Goal: Contribute content

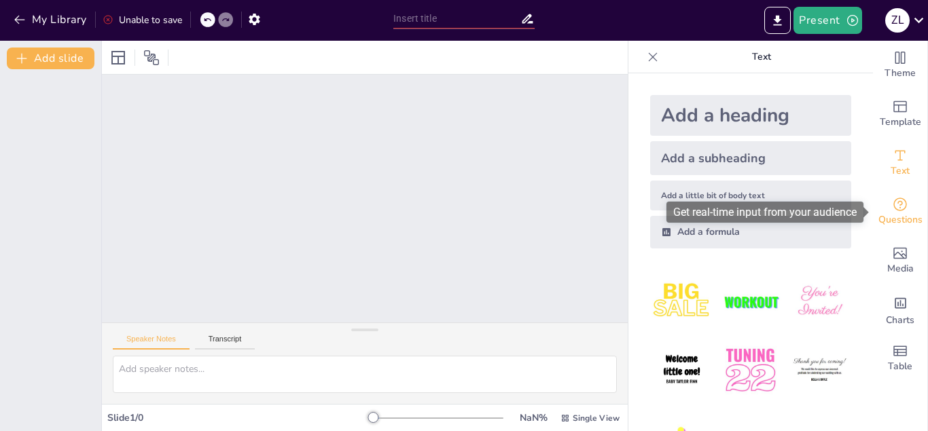
drag, startPoint x: 871, startPoint y: 108, endPoint x: 881, endPoint y: 221, distance: 113.9
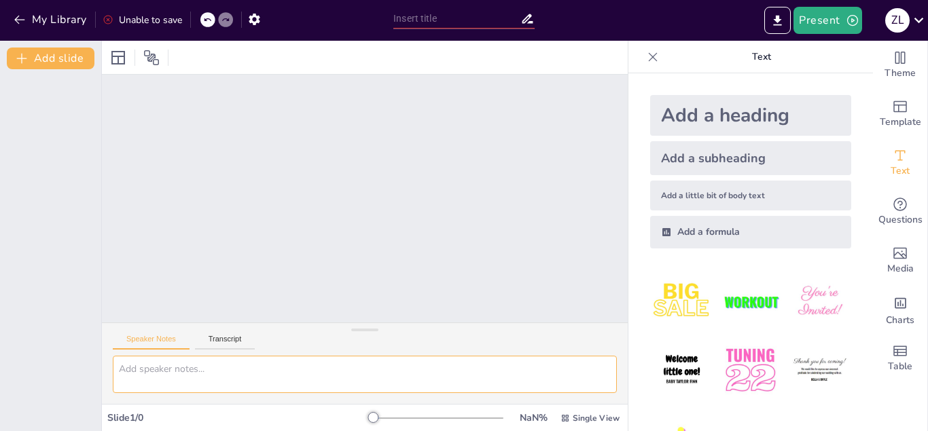
click at [268, 363] on textarea at bounding box center [365, 374] width 504 height 37
paste textarea
click at [163, 369] on textarea at bounding box center [365, 374] width 504 height 37
paste textarea
click at [49, 52] on button "Add slide" at bounding box center [51, 59] width 88 height 22
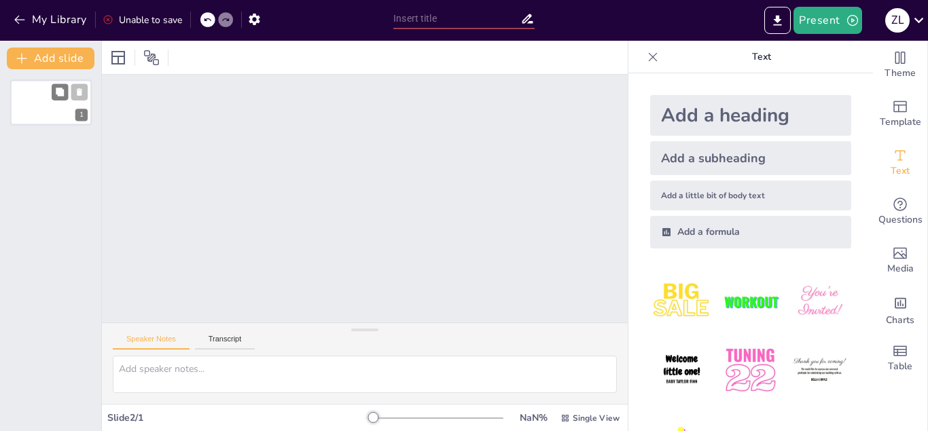
click at [49, 110] on div "1" at bounding box center [50, 102] width 81 height 46
click at [286, 210] on div "Slide 1" at bounding box center [292, 205] width 28 height 13
click at [145, 410] on div "Slide 1 / 1 NaN % Single View" at bounding box center [365, 418] width 526 height 22
click at [154, 372] on textarea at bounding box center [365, 374] width 504 height 37
paste textarea "EL REPORTAJE Y ESCRITURA DE UN REPORTAJE"
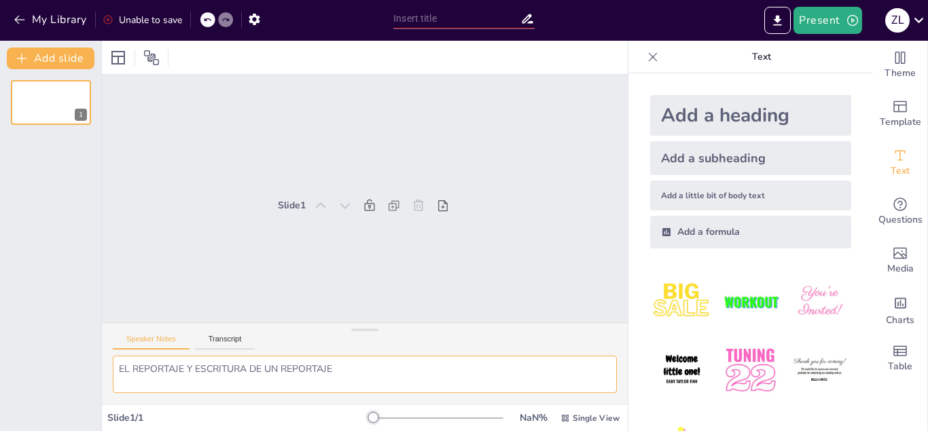
type textarea "EL REPORTAJE Y ESCRITURA DE UN REPORTAJE"
drag, startPoint x: 370, startPoint y: 420, endPoint x: 466, endPoint y: 429, distance: 96.2
click at [466, 429] on div "93 % Single View" at bounding box center [497, 418] width 249 height 22
click at [736, 300] on img at bounding box center [750, 301] width 63 height 63
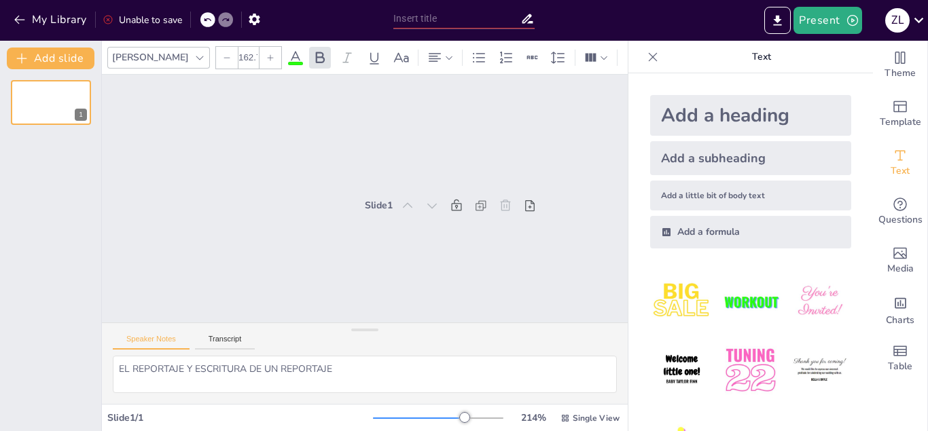
click at [753, 363] on img at bounding box center [750, 370] width 63 height 63
